Goal: Task Accomplishment & Management: Use online tool/utility

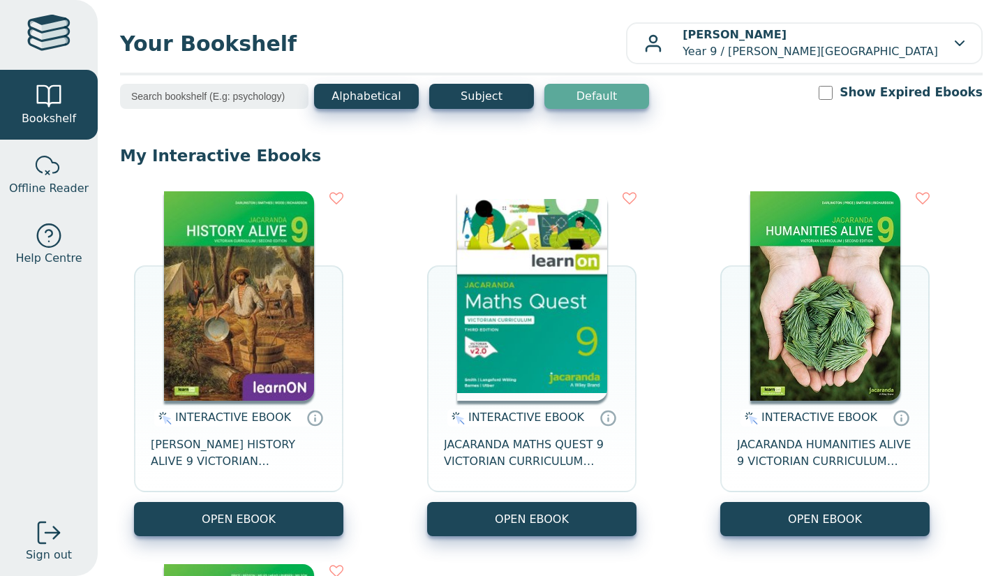
click at [277, 297] on img at bounding box center [239, 295] width 150 height 209
